Goal: Understand process/instructions: Learn how to perform a task or action

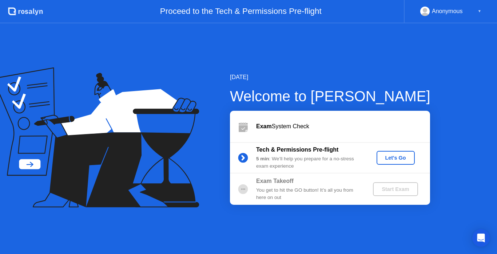
click at [394, 160] on div "Let's Go" at bounding box center [396, 158] width 32 height 6
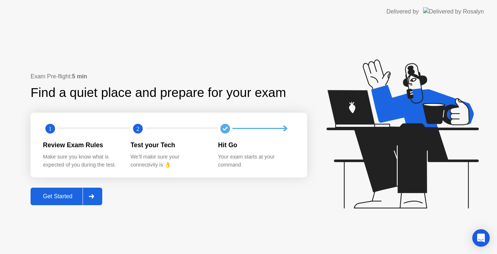
click at [89, 196] on div at bounding box center [91, 196] width 17 height 17
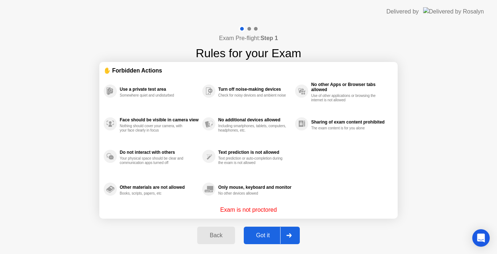
click at [293, 232] on div at bounding box center [288, 235] width 17 height 17
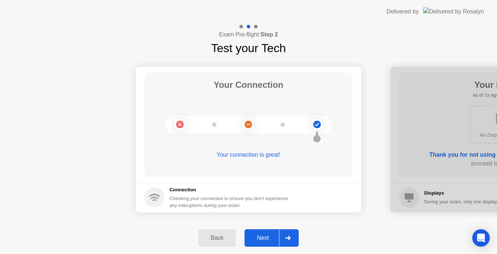
click at [293, 232] on div at bounding box center [287, 237] width 17 height 17
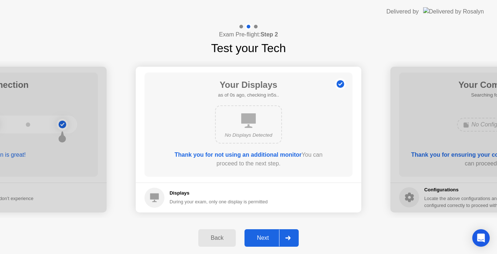
click at [293, 232] on div at bounding box center [287, 237] width 17 height 17
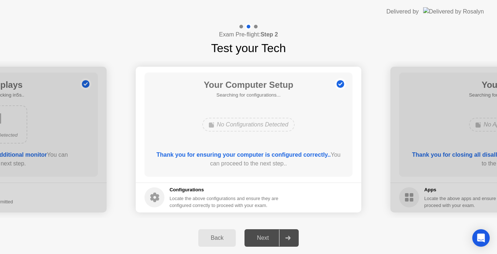
click at [293, 232] on div at bounding box center [287, 237] width 17 height 17
click at [157, 193] on circle at bounding box center [155, 197] width 20 height 20
click at [340, 84] on icon at bounding box center [340, 84] width 1 height 4
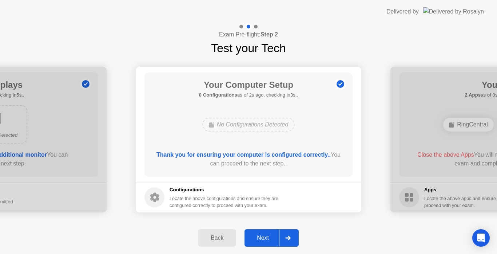
click at [290, 239] on icon at bounding box center [287, 238] width 5 height 4
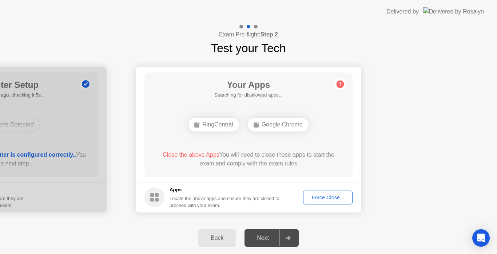
click at [322, 194] on div "Force Close..." at bounding box center [328, 197] width 44 height 6
